Goal: Navigation & Orientation: Find specific page/section

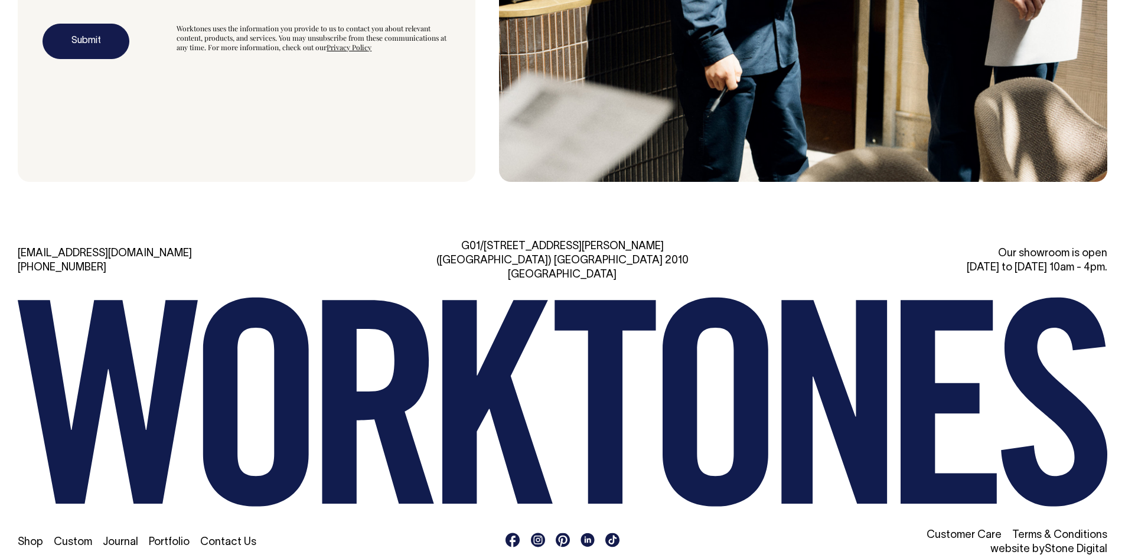
scroll to position [3808, 0]
click at [71, 537] on link "Custom" at bounding box center [73, 542] width 38 height 10
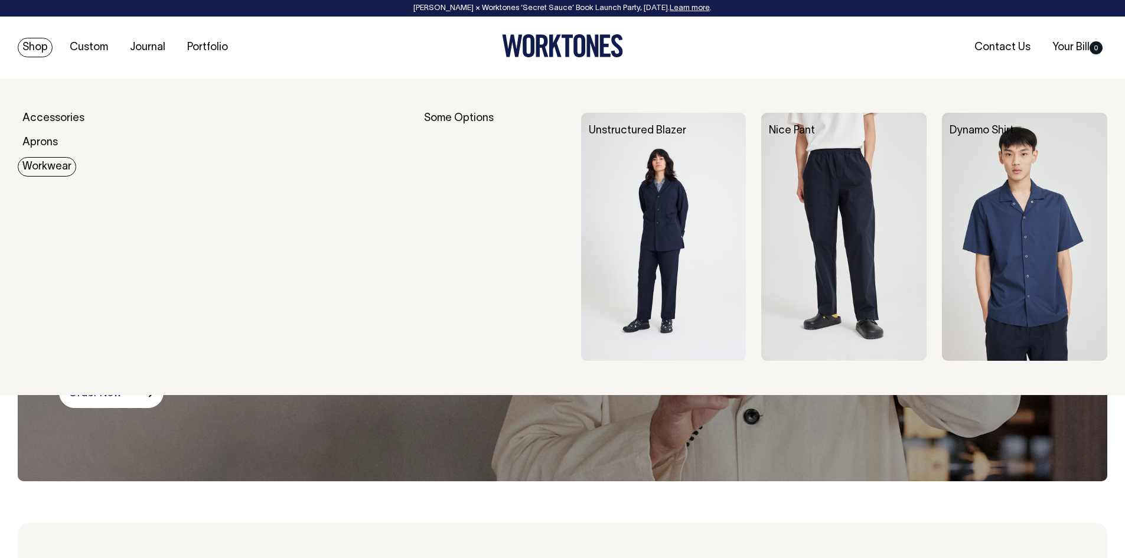
click at [37, 170] on link "Workwear" at bounding box center [47, 166] width 58 height 19
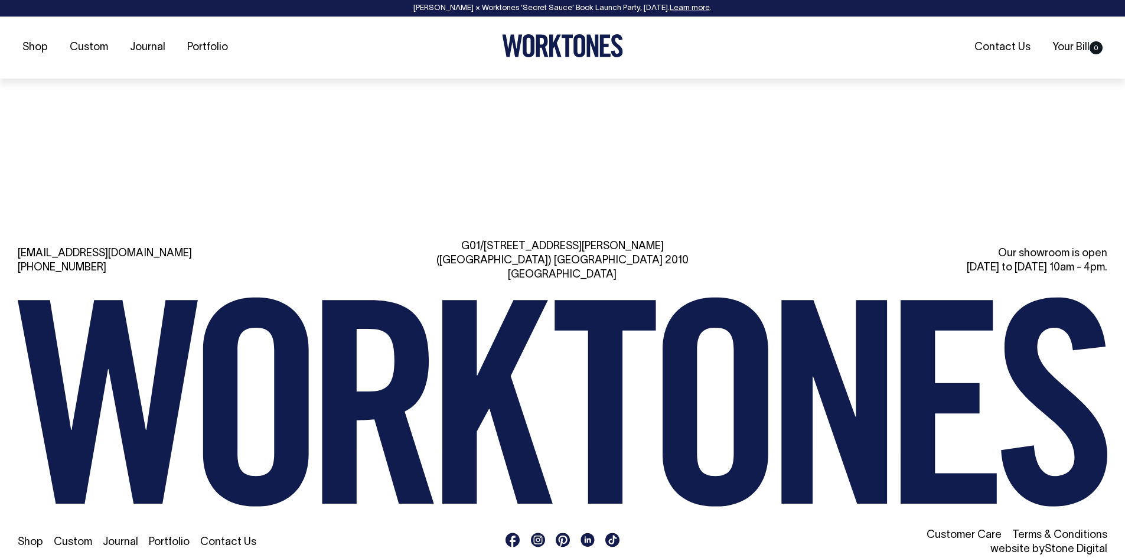
scroll to position [1456, 0]
